Goal: Find specific page/section: Find specific page/section

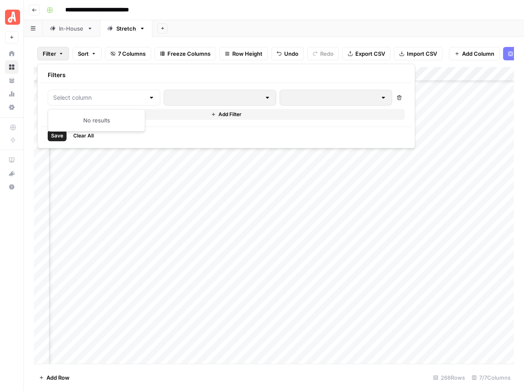
scroll to position [3517, 185]
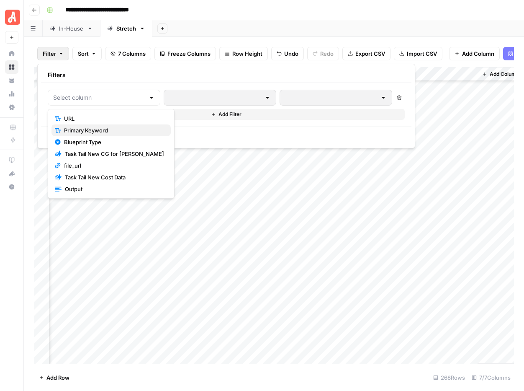
click at [75, 130] on span "Primary Keyword" at bounding box center [114, 130] width 100 height 8
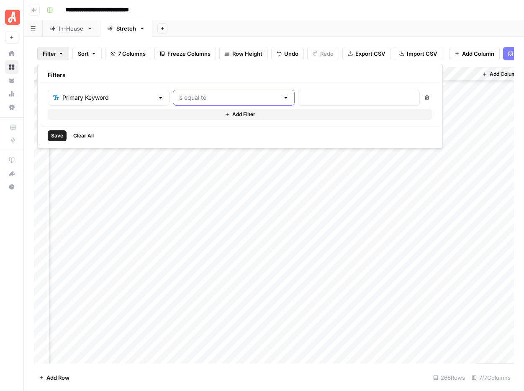
click at [191, 97] on input "text" at bounding box center [228, 97] width 101 height 8
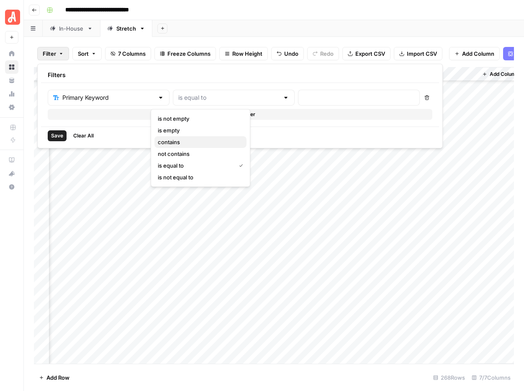
click at [179, 140] on span "contains" at bounding box center [199, 142] width 82 height 8
type input "contains"
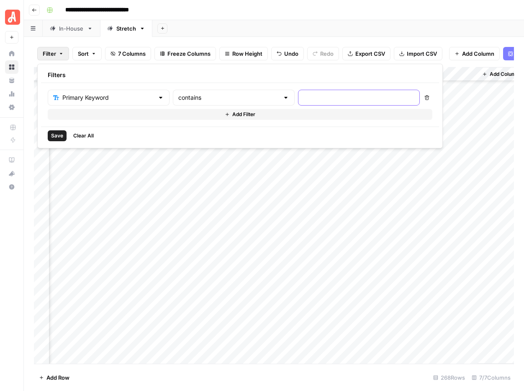
click at [304, 100] on input "text" at bounding box center [359, 97] width 111 height 8
paste input "how much does it cost to install wifi at home"
type input "how much does it cost to install wifi at home"
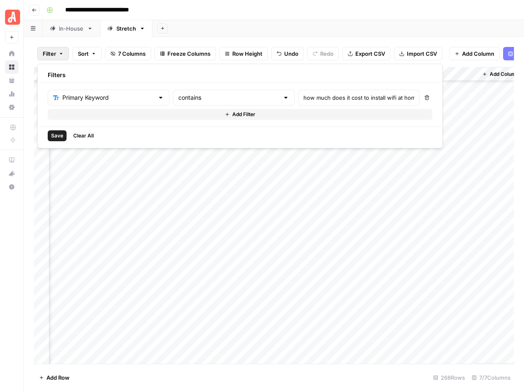
click at [52, 136] on span "Save" at bounding box center [57, 136] width 12 height 8
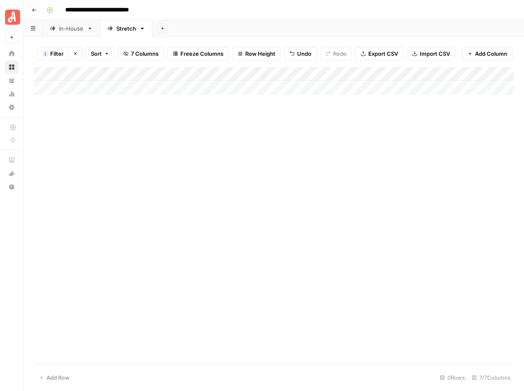
click at [73, 51] on icon "button" at bounding box center [75, 53] width 5 height 5
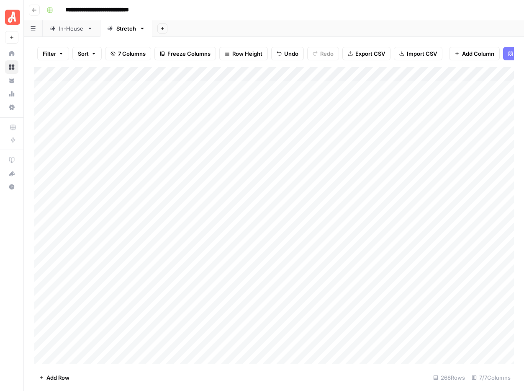
click at [49, 55] on span "Filter" at bounding box center [49, 53] width 13 height 8
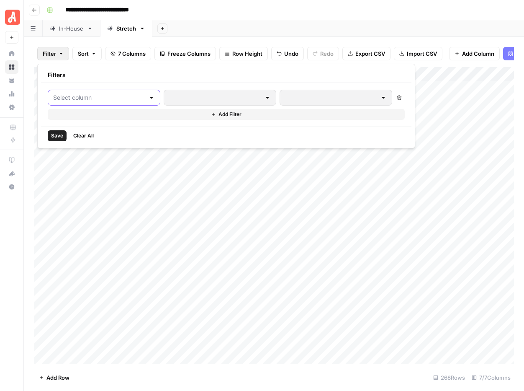
click at [86, 98] on input "text" at bounding box center [99, 97] width 92 height 8
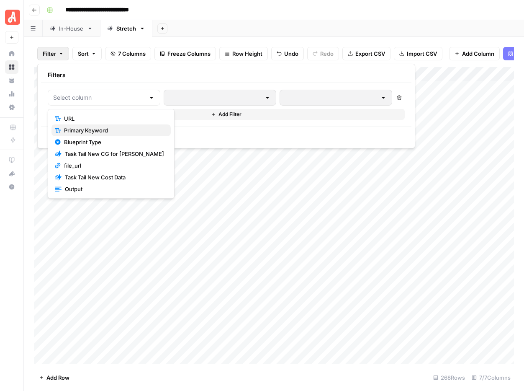
click at [81, 129] on span "Primary Keyword" at bounding box center [114, 130] width 100 height 8
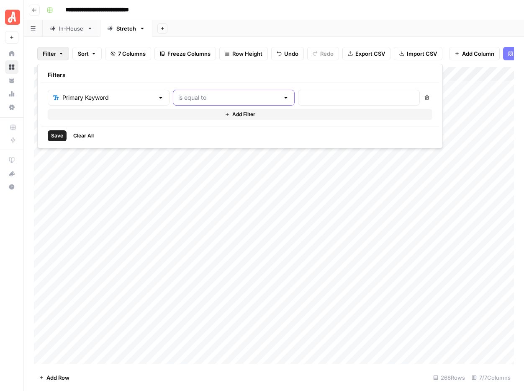
click at [185, 98] on input "text" at bounding box center [228, 97] width 101 height 8
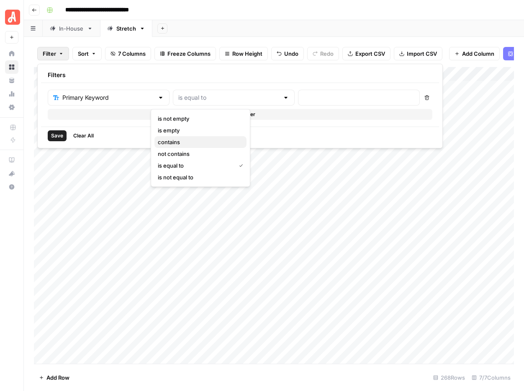
click at [176, 138] on span "contains" at bounding box center [199, 142] width 82 height 8
type input "contains"
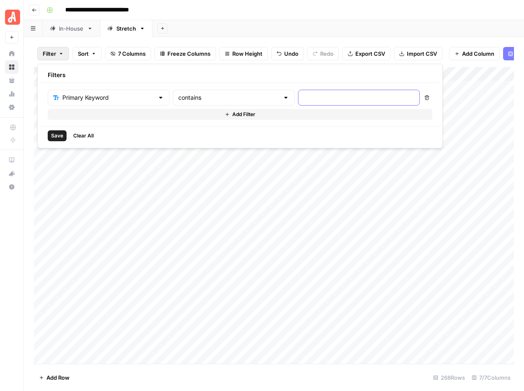
click at [304, 99] on input "text" at bounding box center [359, 97] width 111 height 8
type input "wifi"
click at [57, 132] on span "Save" at bounding box center [57, 136] width 12 height 8
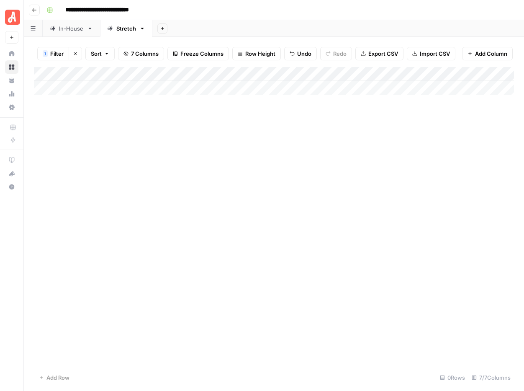
click at [74, 56] on icon "button" at bounding box center [75, 53] width 5 height 5
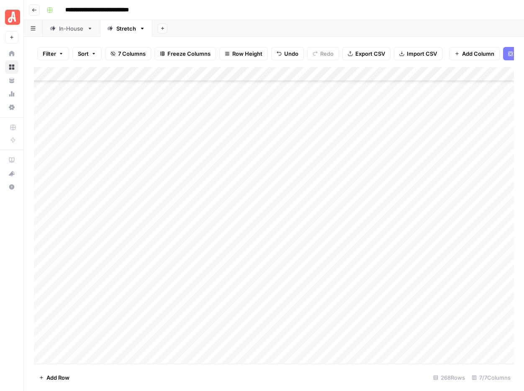
scroll to position [3548, 0]
